Goal: Information Seeking & Learning: Find specific fact

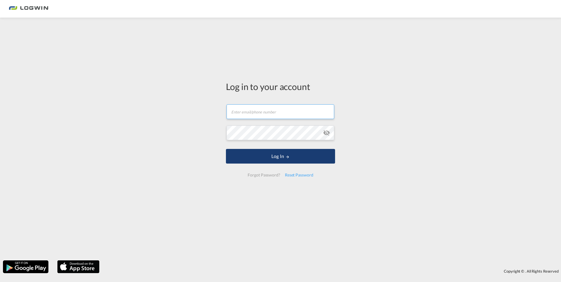
type input "[PERSON_NAME][EMAIL_ADDRESS][PERSON_NAME][DOMAIN_NAME]"
click at [292, 155] on button "Log In" at bounding box center [280, 156] width 109 height 15
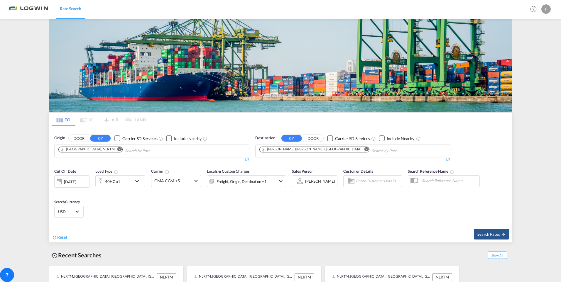
scroll to position [32, 0]
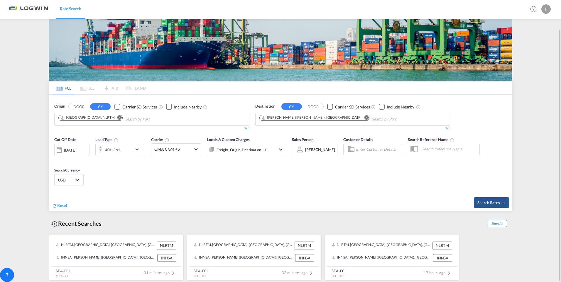
click at [505, 225] on span "Show All" at bounding box center [497, 223] width 19 height 7
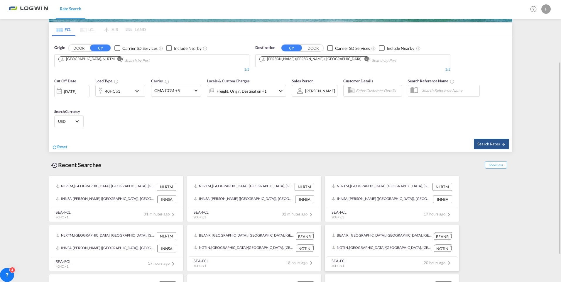
click at [370, 245] on div "NGTIN, [GEOGRAPHIC_DATA]/[GEOGRAPHIC_DATA], [GEOGRAPHIC_DATA], [GEOGRAPHIC_DATA…" at bounding box center [382, 248] width 100 height 7
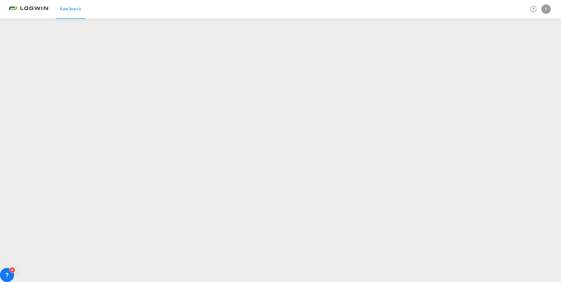
click at [547, 8] on div "F" at bounding box center [546, 8] width 9 height 9
click at [531, 45] on button "Logout" at bounding box center [539, 45] width 38 height 12
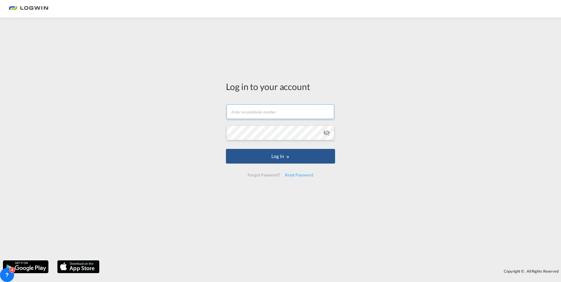
type input "[PERSON_NAME][EMAIL_ADDRESS][PERSON_NAME][DOMAIN_NAME]"
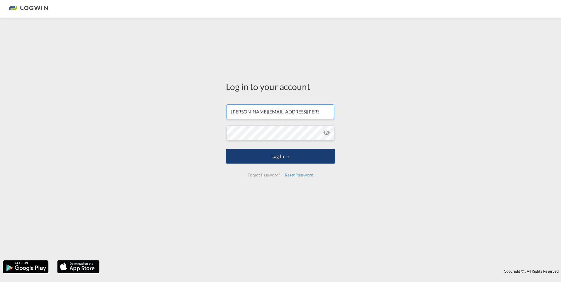
click at [282, 155] on button "Log In" at bounding box center [280, 156] width 109 height 15
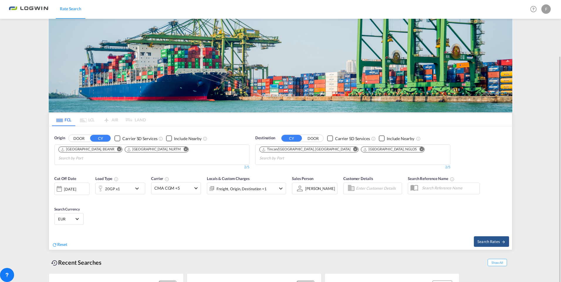
scroll to position [32, 0]
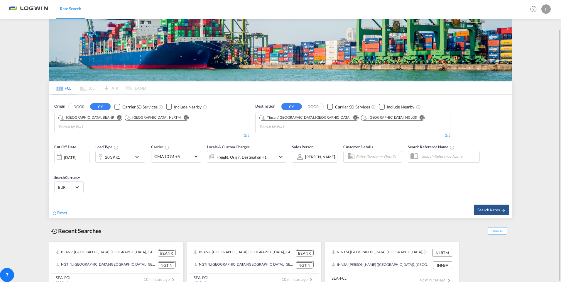
click at [88, 262] on div "NGTIN, [GEOGRAPHIC_DATA]/[GEOGRAPHIC_DATA], [GEOGRAPHIC_DATA], [GEOGRAPHIC_DATA…" at bounding box center [106, 265] width 100 height 7
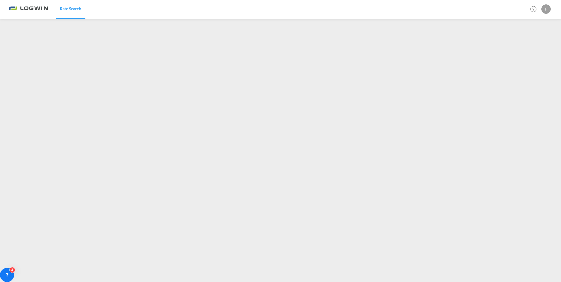
click at [547, 8] on div "F" at bounding box center [546, 8] width 9 height 9
click at [533, 47] on button "Logout" at bounding box center [539, 45] width 38 height 12
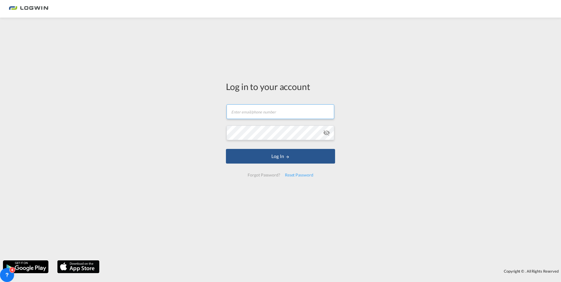
type input "[PERSON_NAME][EMAIL_ADDRESS][PERSON_NAME][DOMAIN_NAME]"
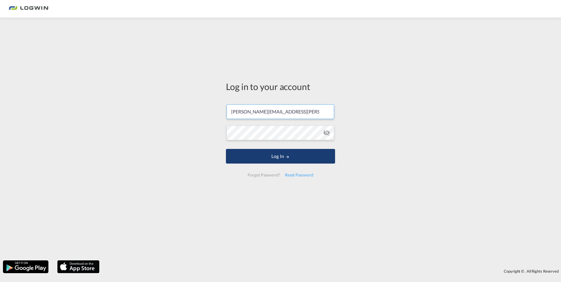
click at [278, 156] on button "Log In" at bounding box center [280, 156] width 109 height 15
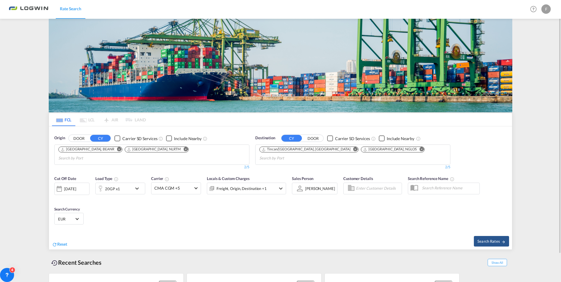
scroll to position [31, 0]
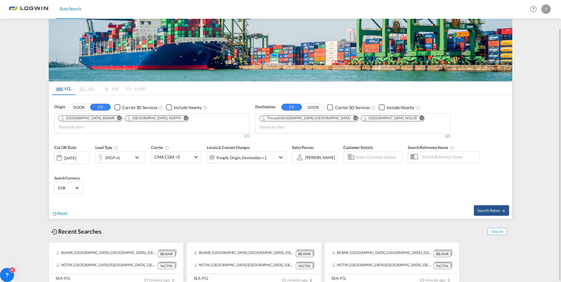
click at [105, 262] on div "NGTIN, [GEOGRAPHIC_DATA]/[GEOGRAPHIC_DATA], [GEOGRAPHIC_DATA], [GEOGRAPHIC_DATA…" at bounding box center [106, 265] width 100 height 7
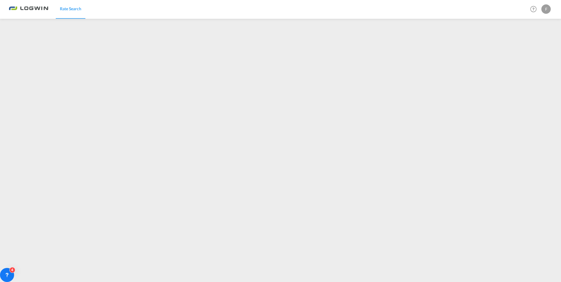
click at [545, 9] on div "F" at bounding box center [546, 8] width 9 height 9
click at [531, 44] on button "Logout" at bounding box center [539, 45] width 38 height 12
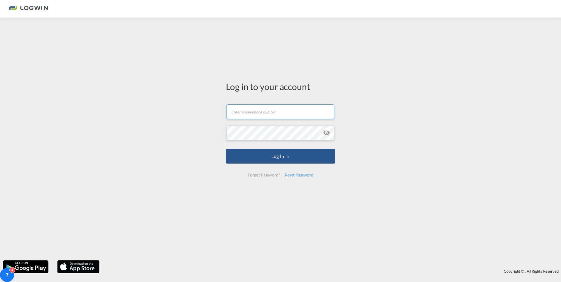
type input "[PERSON_NAME][EMAIL_ADDRESS][PERSON_NAME][DOMAIN_NAME]"
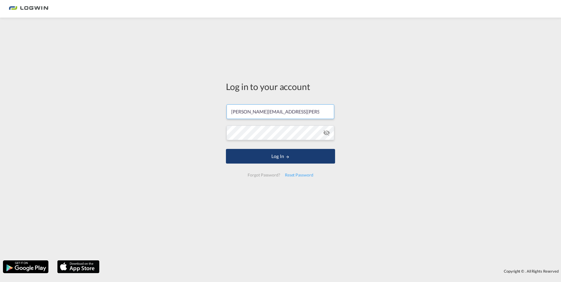
click at [273, 156] on button "Log In" at bounding box center [280, 156] width 109 height 15
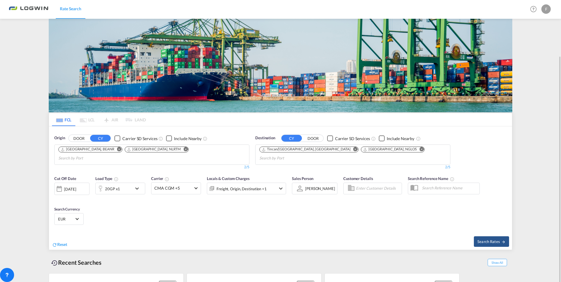
scroll to position [31, 0]
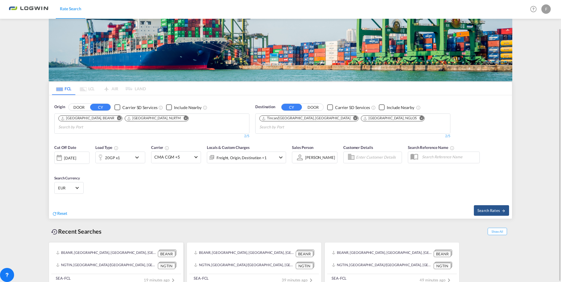
click at [140, 250] on div "BEANR, [GEOGRAPHIC_DATA], [GEOGRAPHIC_DATA], [GEOGRAPHIC_DATA], [GEOGRAPHIC_DAT…" at bounding box center [106, 253] width 100 height 7
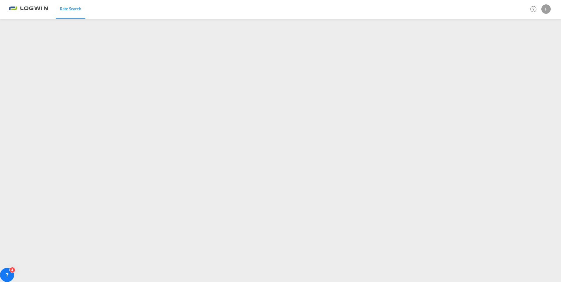
click at [544, 5] on div "F" at bounding box center [546, 8] width 9 height 9
click at [530, 45] on button "Logout" at bounding box center [539, 45] width 38 height 12
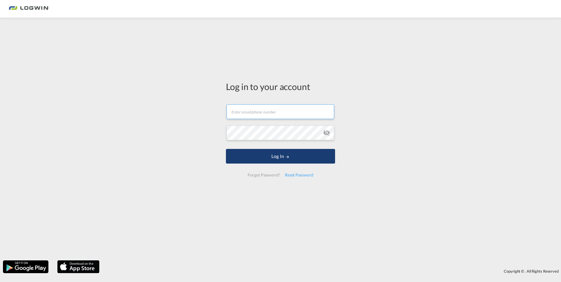
type input "[PERSON_NAME][EMAIL_ADDRESS][PERSON_NAME][DOMAIN_NAME]"
click at [292, 160] on button "Log In" at bounding box center [280, 156] width 109 height 15
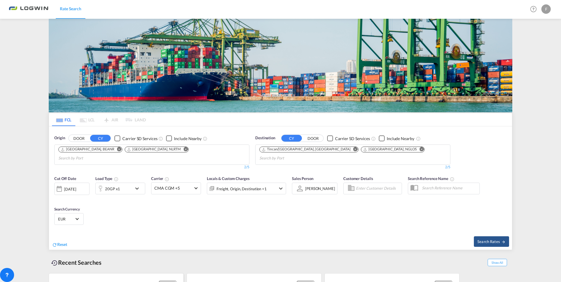
click at [91, 279] on div "BEANR, [GEOGRAPHIC_DATA], [GEOGRAPHIC_DATA], [GEOGRAPHIC_DATA], [GEOGRAPHIC_DAT…" at bounding box center [116, 285] width 125 height 12
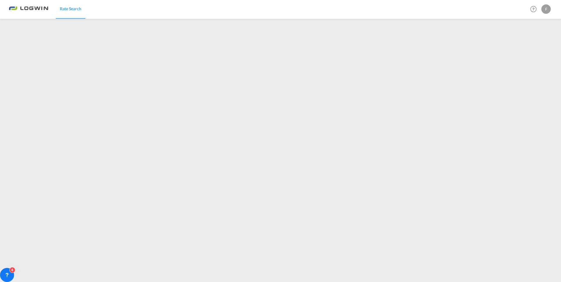
click at [547, 9] on div "F" at bounding box center [546, 8] width 9 height 9
click at [535, 45] on button "Logout" at bounding box center [539, 45] width 38 height 12
type input "[PERSON_NAME][EMAIL_ADDRESS][PERSON_NAME][DOMAIN_NAME]"
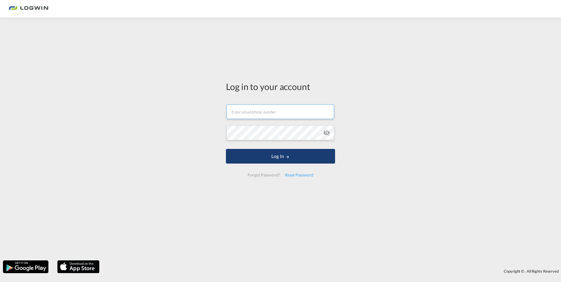
type input "[PERSON_NAME][EMAIL_ADDRESS][PERSON_NAME][DOMAIN_NAME]"
click at [271, 154] on button "Log In" at bounding box center [280, 156] width 109 height 15
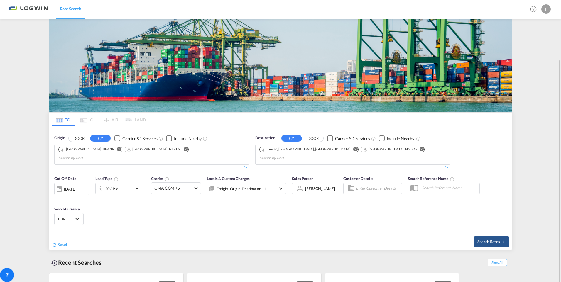
scroll to position [31, 0]
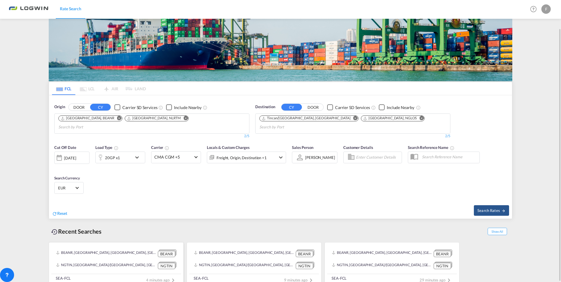
click at [124, 260] on div "NGTIN, [GEOGRAPHIC_DATA]/[GEOGRAPHIC_DATA], [GEOGRAPHIC_DATA], [GEOGRAPHIC_DATA…" at bounding box center [116, 266] width 125 height 12
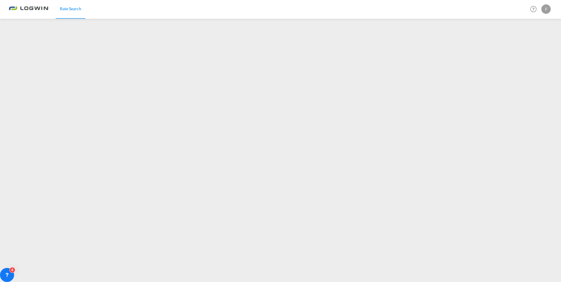
click at [547, 6] on div "F" at bounding box center [546, 8] width 9 height 9
click at [532, 42] on button "Logout" at bounding box center [539, 45] width 38 height 12
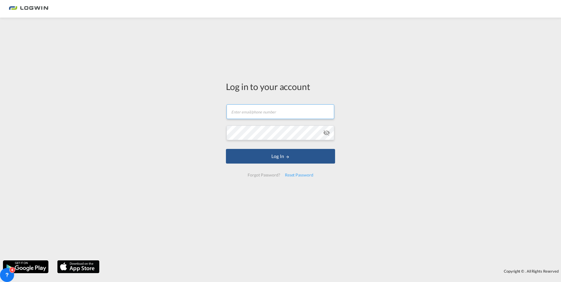
type input "[PERSON_NAME][EMAIL_ADDRESS][PERSON_NAME][DOMAIN_NAME]"
